Goal: Answer question/provide support

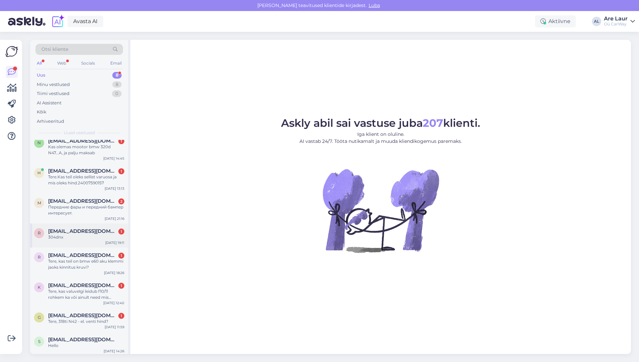
scroll to position [9, 0]
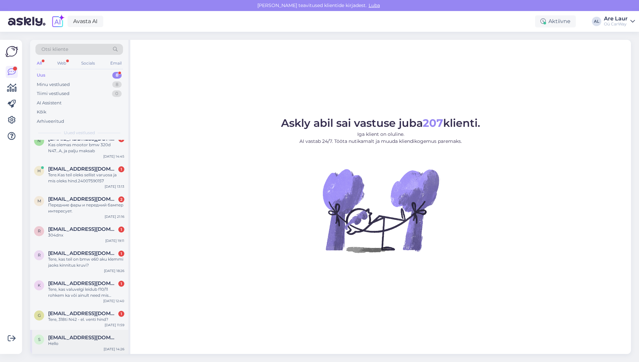
click at [79, 334] on div "s [EMAIL_ADDRESS][DOMAIN_NAME] Hello [DATE] 14:26" at bounding box center [79, 342] width 98 height 24
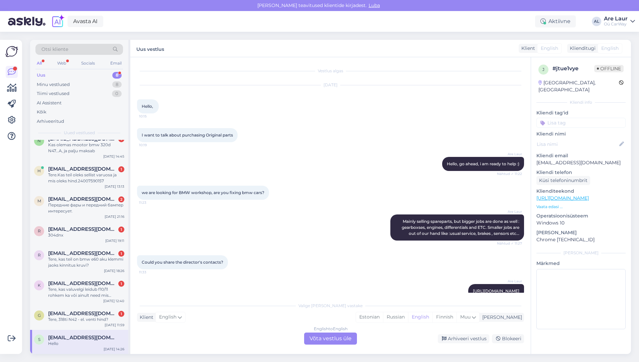
scroll to position [269, 0]
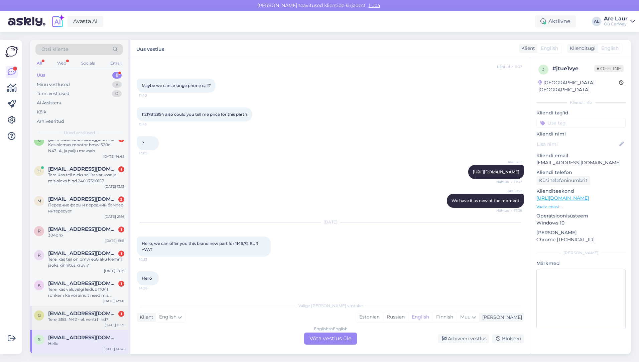
click at [79, 316] on div "Tere, 318ti N42 - el. venti hind?" at bounding box center [86, 319] width 76 height 6
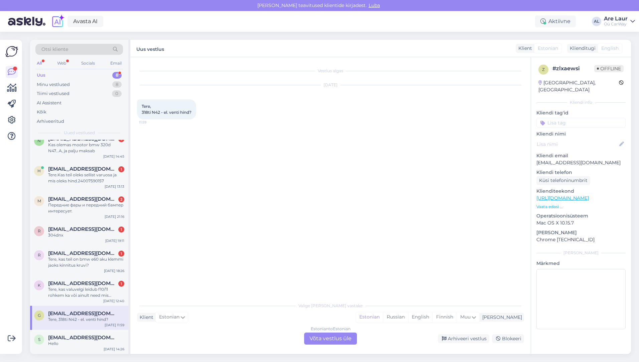
scroll to position [0, 0]
click at [316, 337] on div "Estonian to Estonian Võta vestlus üle" at bounding box center [330, 338] width 53 height 12
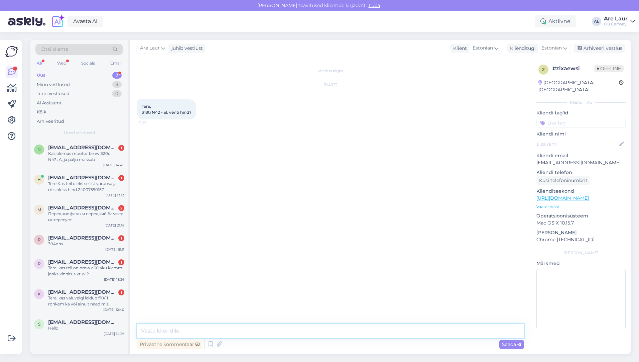
click at [210, 329] on textarea at bounding box center [330, 330] width 387 height 14
type textarea "Tere, [PERSON_NAME] ei ole pakkuda sellist varuosa."
click at [510, 344] on span "Saada" at bounding box center [511, 344] width 19 height 6
click at [80, 295] on div "Tere, kas valuvelgi leidub f10/11 rohkem ka või ainult need mis leheküljel ülev…" at bounding box center [86, 301] width 76 height 12
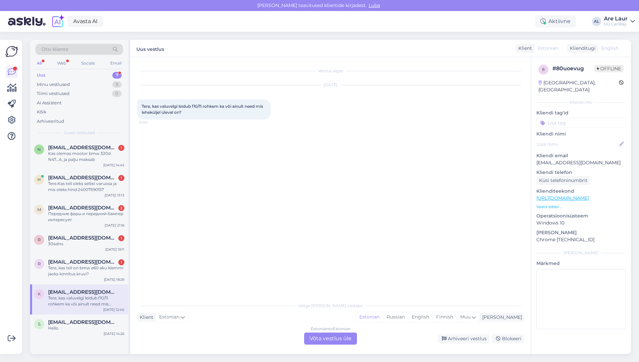
click at [325, 341] on div "Estonian to Estonian Võta vestlus üle" at bounding box center [330, 338] width 53 height 12
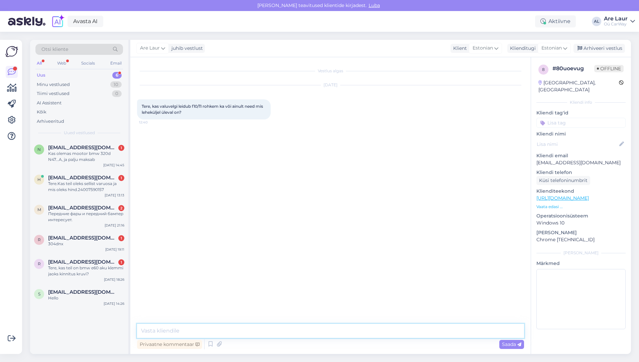
click at [163, 330] on textarea at bounding box center [330, 330] width 387 height 14
type textarea "Tere, Kodulehel üleval [PERSON_NAME] on ka autodel all, kas mingi konkreetne st…"
click at [507, 342] on span "Saada" at bounding box center [511, 344] width 19 height 6
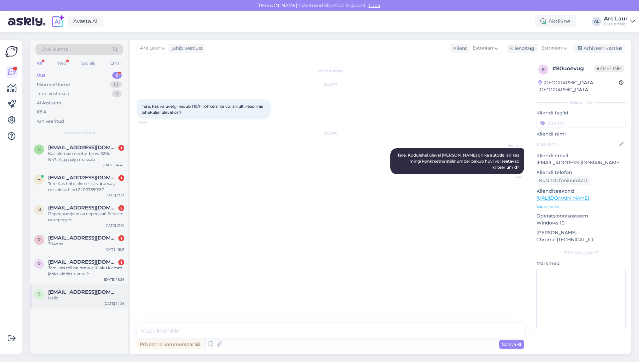
click at [95, 295] on div "Hello" at bounding box center [86, 298] width 76 height 6
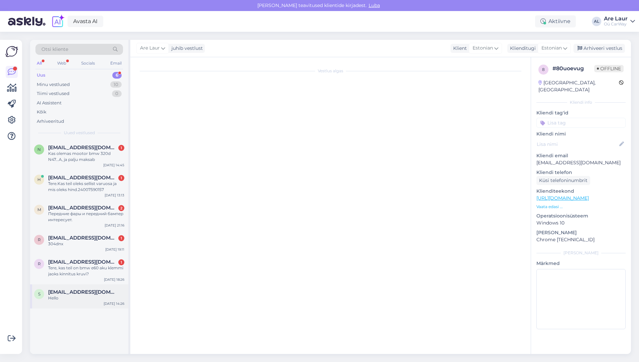
scroll to position [269, 0]
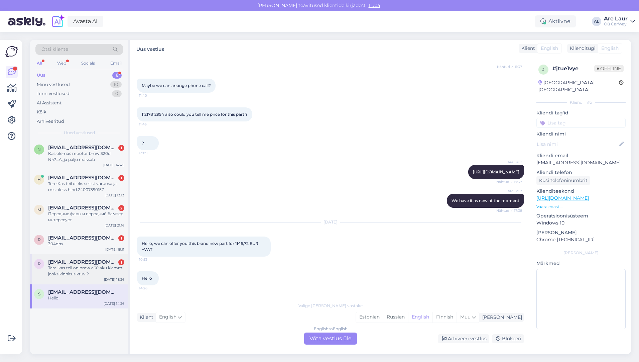
click at [90, 270] on div "Tere, kas teil on bmw e60 aku klemmi jaoks kinnitus kruvi?" at bounding box center [86, 271] width 76 height 12
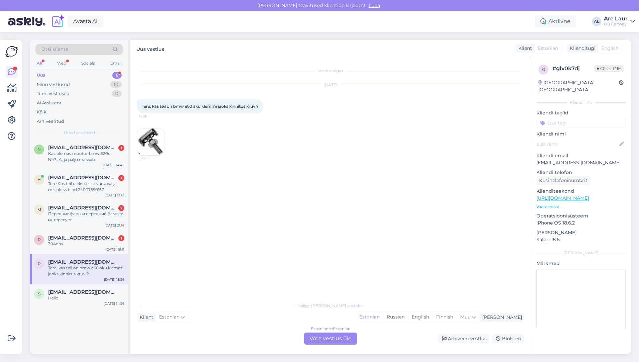
scroll to position [0, 0]
click at [316, 337] on div "Estonian to Estonian Võta vestlus üle" at bounding box center [330, 338] width 53 height 12
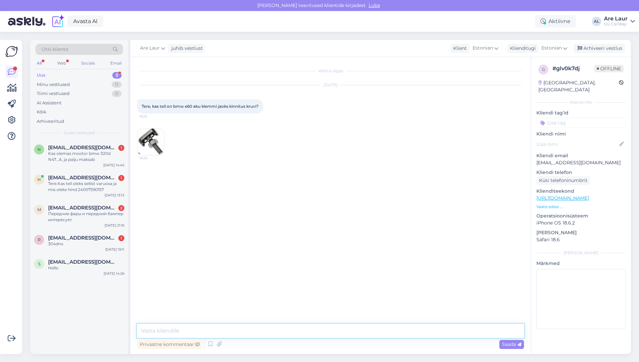
click at [203, 330] on textarea at bounding box center [330, 330] width 387 height 14
type textarea "Tere, te saite selle meie käest juba?"
click at [510, 345] on span "Saada" at bounding box center [511, 344] width 19 height 6
click at [86, 241] on div "304dnx" at bounding box center [86, 244] width 76 height 6
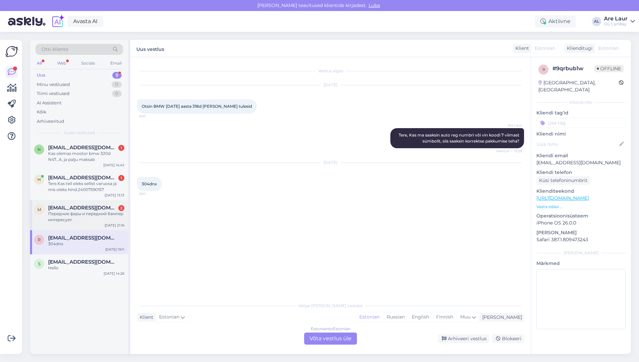
click at [88, 215] on div "Передние фары и передний бампер интересует." at bounding box center [86, 217] width 76 height 12
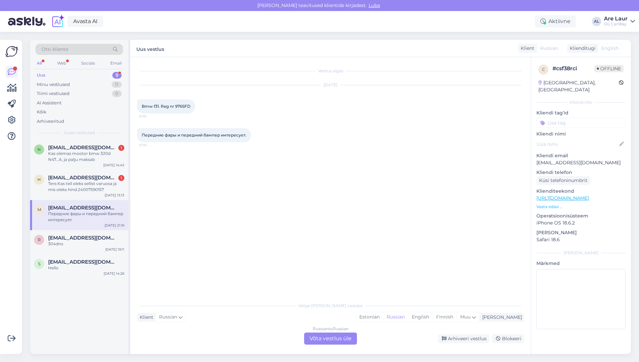
click at [337, 339] on div "Russian to Russian Võta vestlus üle" at bounding box center [330, 338] width 53 height 12
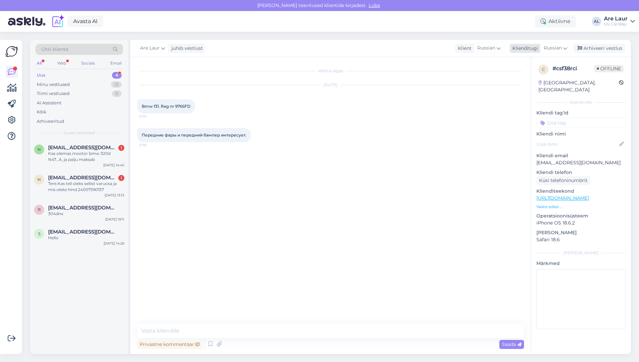
click at [554, 49] on span "Russian" at bounding box center [553, 47] width 18 height 7
type input "est"
click at [529, 75] on link "Estonian" at bounding box center [541, 78] width 74 height 11
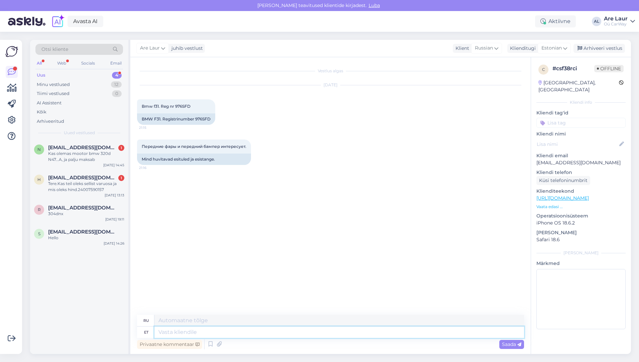
click at [182, 332] on textarea at bounding box center [339, 331] width 370 height 11
type textarea "Terwe"
type textarea "Привет"
type textarea "Tere,"
type textarea "Привет,"
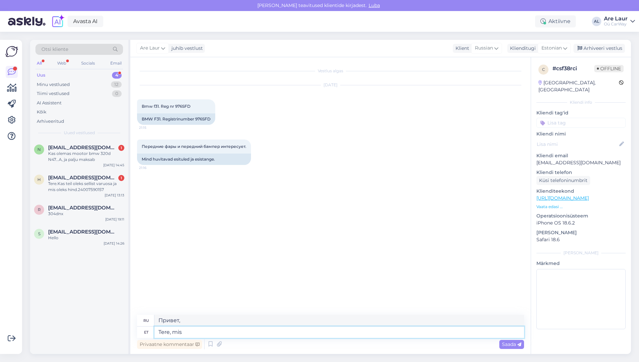
type textarea "Tere, mis o"
type textarea "Привет, что?"
type textarea "Tere, mis on a"
type textarea "Привет, что это?"
type textarea "Tere, mis on auto n"
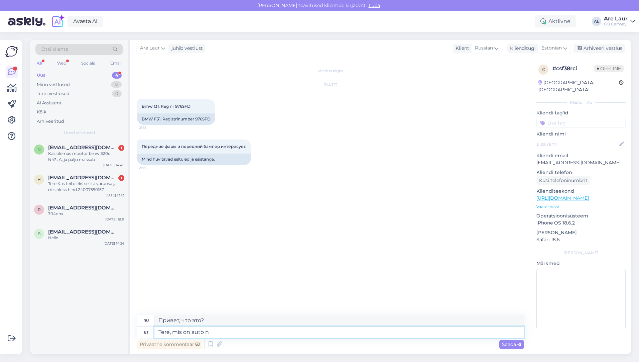
type textarea "Здравствуйте, что такое машина?"
type textarea "Tere, mis on auto number"
type textarea "Здравствуйте, какой номер машины?"
type textarea "Tere, mis on auto number? Xenon"
type textarea "Привет, какой номер у машины? Ксенон."
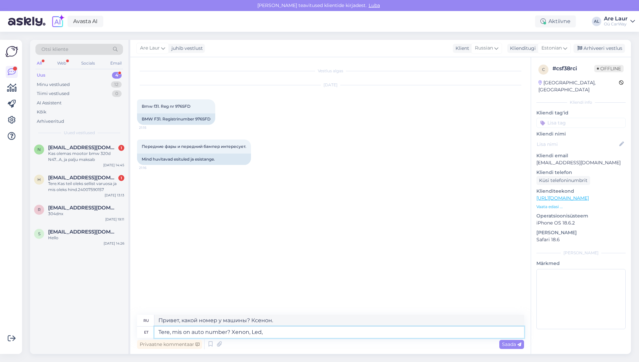
type textarea "Tere, mis on auto number? Xenon, Led,"
type textarea "Привет, какой номер машины? [PERSON_NAME], светодиоды,"
type textarea "Tere, mis on auto number? Xenon, Led, halogeen?"
type textarea "Здравствуйте, какой номер у машины? [PERSON_NAME], светодиоды, галоген?"
type textarea "Tere, mis on auto number? Xenon, Led, halogeen? M-sport"
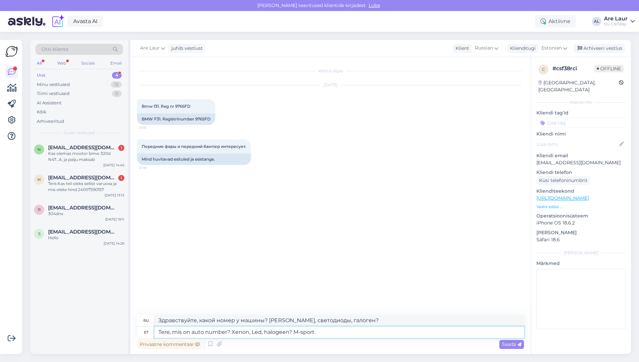
type textarea "Привет, какой номер машины? [PERSON_NAME], светодиоды, галоген? M-sport"
type textarea "Tere, mis on auto number? Xenon, Led, halogeen? M-sport või t"
type textarea "Здравствуйте, какой номер у машины? [PERSON_NAME], светодиоды, галоген? М-спорт…"
type textarea "Tere, mis on auto number? Xenon, Led, halogeen? M-sport või tavaline s"
type textarea "Здравствуйте, какой номер у машины? [PERSON_NAME], светодиоды, галоген? М-спорт…"
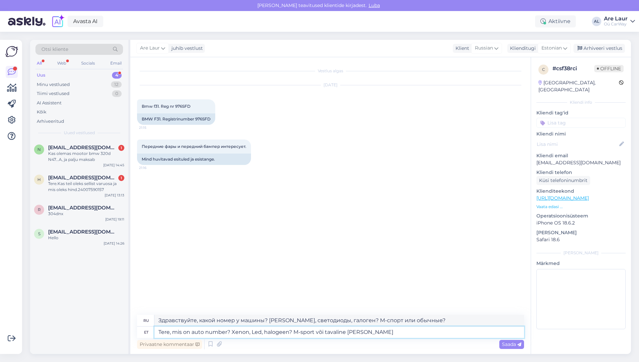
type textarea "Tere, mis on auto number? Xenon, Led, halogeen? M-sport või tavaline [PERSON_NA…"
type textarea "Здравствуйте, какой номер у машины? [PERSON_NAME], светодиоды, галоген? Фары М-…"
type textarea "Tere, mis on auto number? Xenon, Led, halogeen? M-sport või tavaline [PERSON_NA…"
click at [509, 345] on span "Saada" at bounding box center [511, 344] width 19 height 6
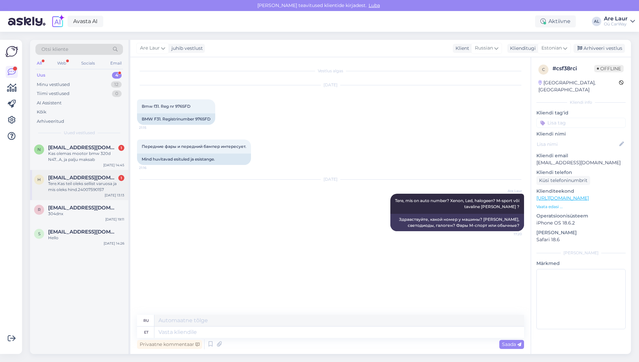
click at [79, 188] on div "Tere.Kas teil oleks sellist varuosa ja mis oleks hind.24007590157" at bounding box center [86, 186] width 76 height 12
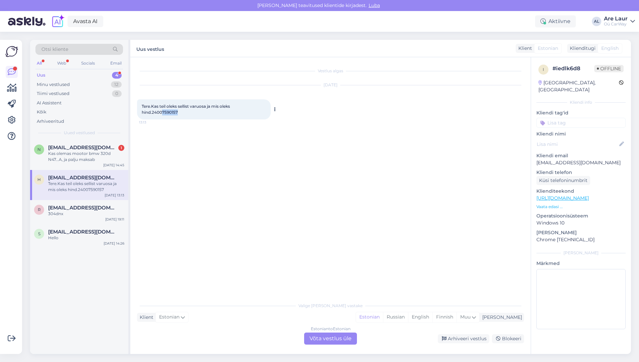
drag, startPoint x: 178, startPoint y: 111, endPoint x: 163, endPoint y: 112, distance: 15.1
click at [163, 112] on div "Tere.Kas teil oleks sellist varuosa ja mis oleks hind.24007590157 13:13" at bounding box center [204, 109] width 134 height 20
drag, startPoint x: 163, startPoint y: 112, endPoint x: 167, endPoint y: 112, distance: 3.7
drag, startPoint x: 167, startPoint y: 112, endPoint x: 190, endPoint y: 90, distance: 31.7
click at [190, 90] on div "[DATE] Tere.Kas teil oleks sellist varuosa ja mis oleks hind.24007590157 13:13" at bounding box center [330, 102] width 387 height 49
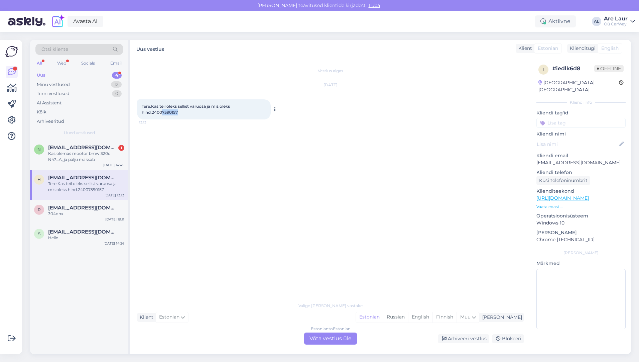
drag, startPoint x: 178, startPoint y: 112, endPoint x: 162, endPoint y: 115, distance: 16.5
click at [162, 115] on div "Tere.Kas teil oleks sellist varuosa ja mis oleks hind.24007590157 13:13" at bounding box center [204, 109] width 134 height 20
drag, startPoint x: 162, startPoint y: 115, endPoint x: 167, endPoint y: 112, distance: 5.8
copy span "7590157"
click at [328, 338] on div "Estonian to Estonian Võta vestlus üle" at bounding box center [330, 338] width 53 height 12
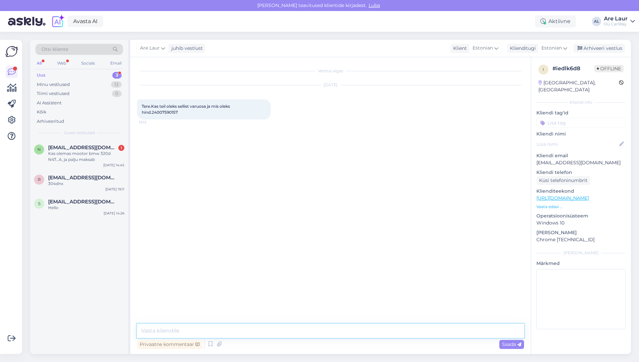
click at [219, 330] on textarea at bounding box center [330, 330] width 387 height 14
type textarea "Tere, hetkel ei [PERSON_NAME] käigukasti pakkuda."
click at [505, 344] on span "Saada" at bounding box center [511, 344] width 19 height 6
click at [86, 158] on div "Kas olemas mootor bmw 320d N47...A, ja palju maksab" at bounding box center [86, 156] width 76 height 12
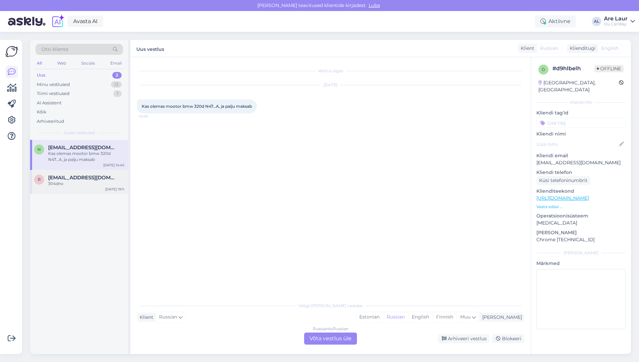
click at [74, 181] on div "304dnx" at bounding box center [86, 183] width 76 height 6
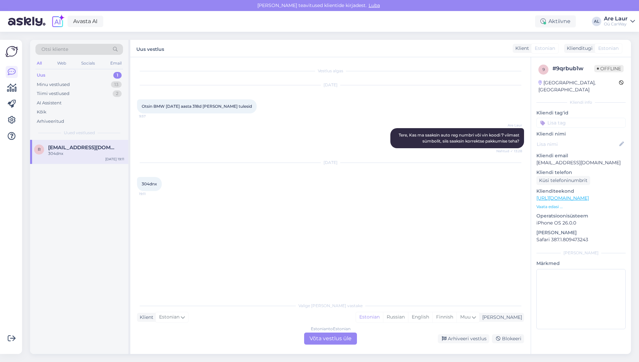
click at [325, 337] on div "Estonian to Estonian Võta vestlus üle" at bounding box center [330, 338] width 53 height 12
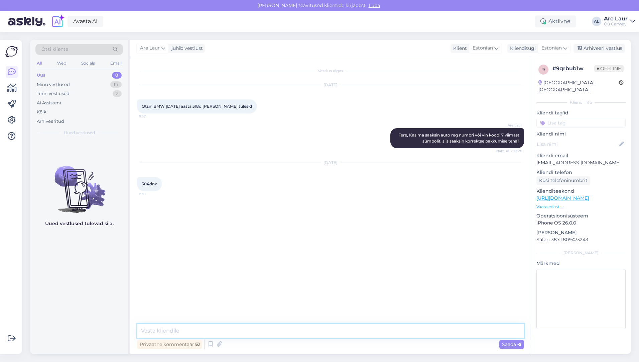
click at [256, 326] on textarea at bounding box center [330, 330] width 387 height 14
type textarea "Tere, on erinevaid variante aga see kirjutamine lähebkole pikaks, saatke palun …"
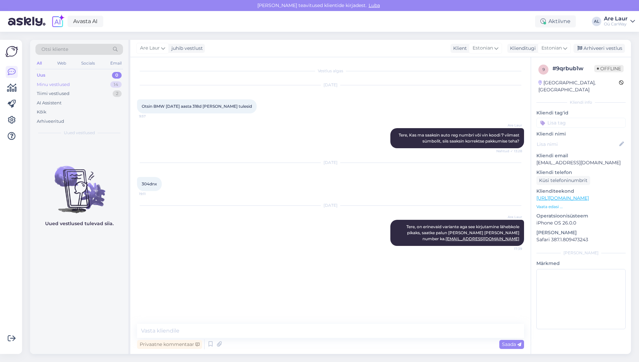
click at [48, 87] on div "Minu vestlused" at bounding box center [53, 84] width 33 height 7
